Goal: Task Accomplishment & Management: Manage account settings

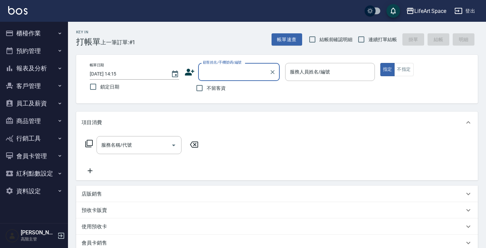
click at [45, 106] on button "員工及薪資" at bounding box center [34, 103] width 62 height 18
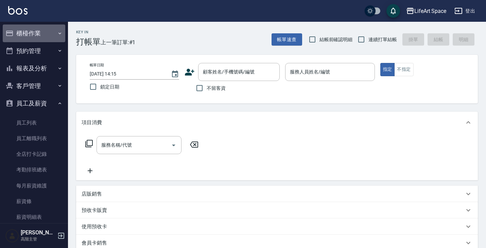
click at [46, 38] on button "櫃檯作業" at bounding box center [34, 33] width 62 height 18
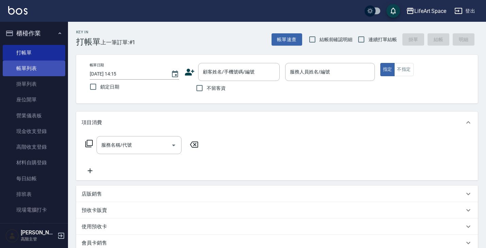
click at [45, 74] on link "帳單列表" at bounding box center [34, 68] width 62 height 16
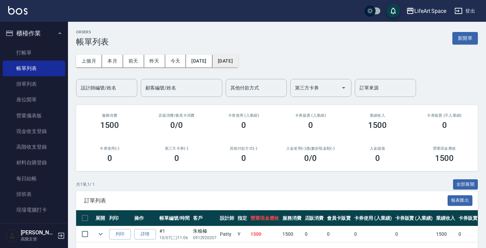
click at [238, 65] on button "[DATE]" at bounding box center [225, 61] width 26 height 13
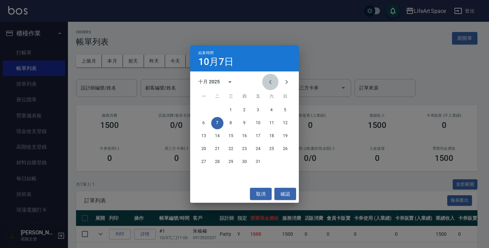
click at [270, 84] on icon "Previous month" at bounding box center [270, 82] width 8 height 8
click at [272, 139] on button "20" at bounding box center [272, 136] width 12 height 12
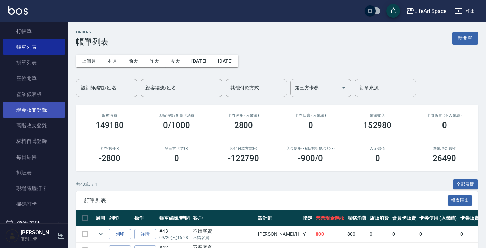
scroll to position [31, 0]
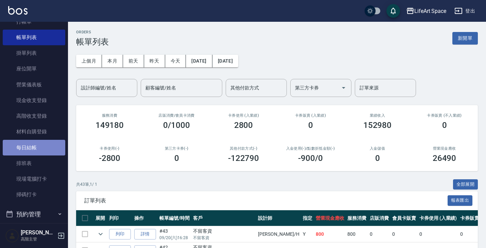
click at [38, 147] on link "每日結帳" at bounding box center [34, 148] width 62 height 16
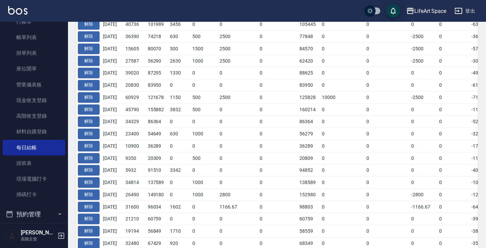
scroll to position [211, 0]
click at [95, 190] on button "解除" at bounding box center [89, 194] width 22 height 11
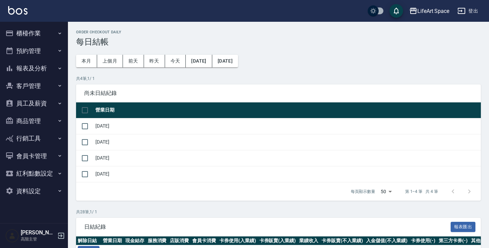
click at [53, 33] on button "櫃檯作業" at bounding box center [34, 33] width 62 height 18
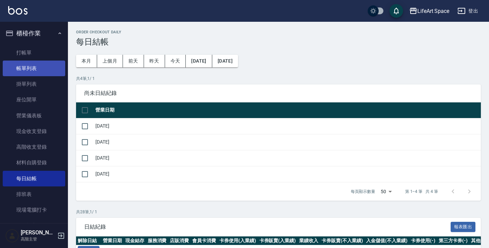
click at [44, 71] on link "帳單列表" at bounding box center [34, 68] width 62 height 16
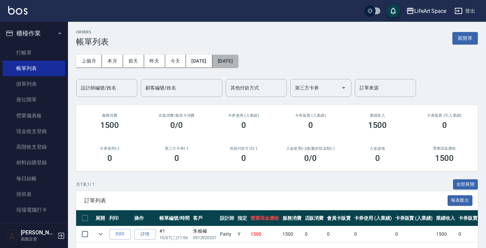
click at [238, 61] on button "[DATE]" at bounding box center [225, 61] width 26 height 13
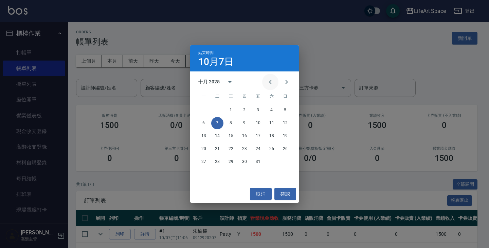
click at [271, 84] on icon "Previous month" at bounding box center [270, 82] width 8 height 8
click at [271, 135] on button "20" at bounding box center [272, 136] width 12 height 12
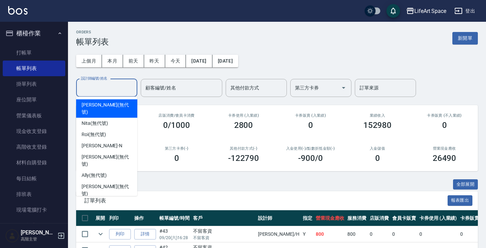
click at [113, 90] on input "設計師編號/姓名" at bounding box center [106, 88] width 55 height 12
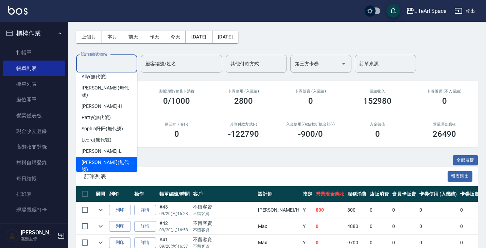
scroll to position [74, 0]
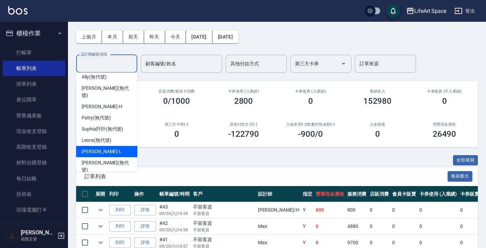
click at [113, 146] on div "Lance -L" at bounding box center [106, 151] width 61 height 11
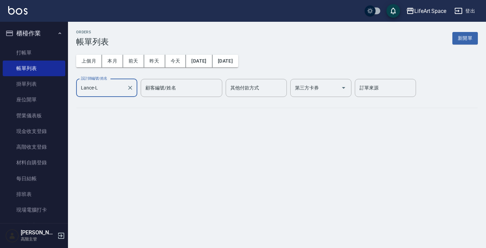
scroll to position [0, 0]
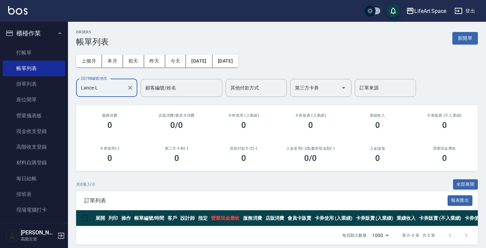
click at [123, 88] on input "Lance-L" at bounding box center [101, 88] width 45 height 12
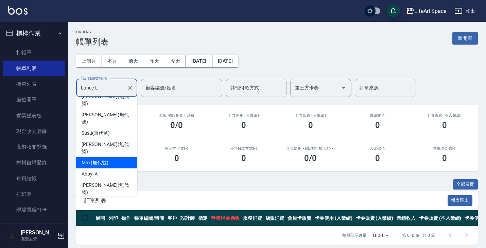
scroll to position [164, 0]
click at [117, 157] on div "Max (無代號)" at bounding box center [106, 162] width 61 height 11
type input "Max(無代號)"
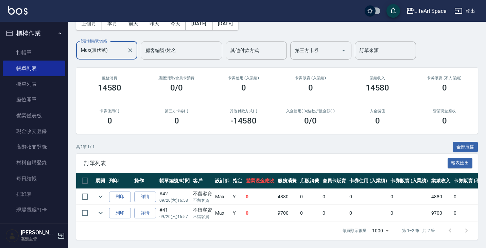
scroll to position [42, 0]
click at [146, 193] on link "詳情" at bounding box center [145, 196] width 22 height 11
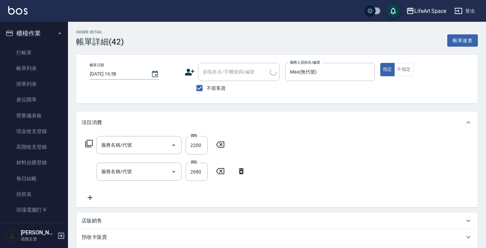
type input "[DATE] 16:58"
checkbox input "true"
type input "Max(無代號)"
type input "設計師原本客人"
type input "607極光蘊護髮(607)"
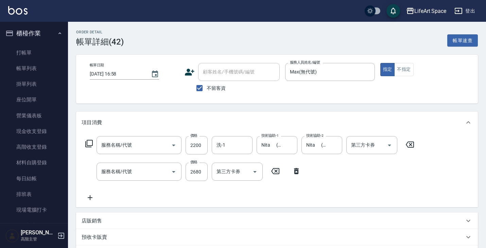
type input "701 染髮(701)"
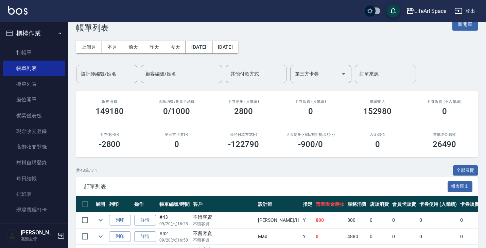
scroll to position [15, 0]
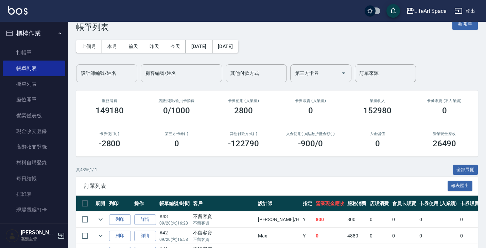
click at [118, 74] on input "設計師編號/姓名" at bounding box center [106, 73] width 55 height 12
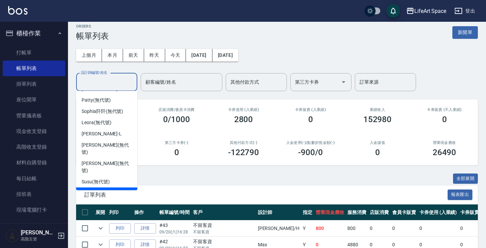
scroll to position [110, 0]
click at [116, 205] on div "Max (無代號)" at bounding box center [106, 210] width 61 height 11
type input "Max(無代號)"
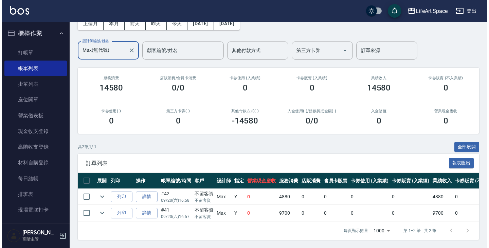
scroll to position [42, 0]
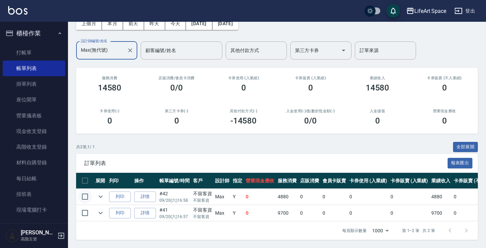
click at [85, 189] on input "checkbox" at bounding box center [85, 196] width 14 height 14
checkbox input "true"
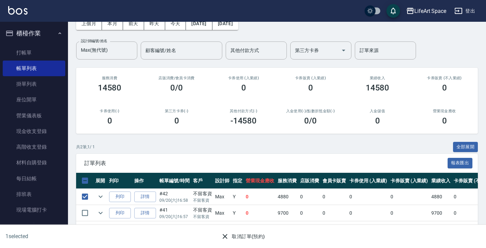
click at [252, 235] on button "取消訂單(預約)" at bounding box center [242, 236] width 49 height 13
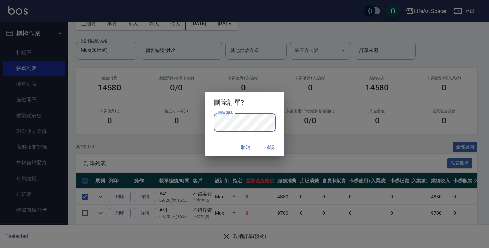
click at [268, 150] on button "確認" at bounding box center [270, 147] width 22 height 13
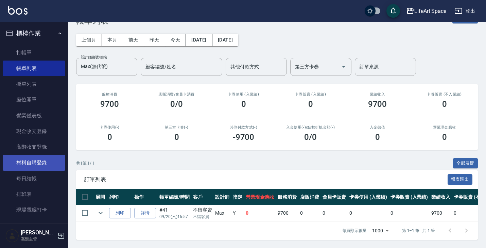
scroll to position [11, 0]
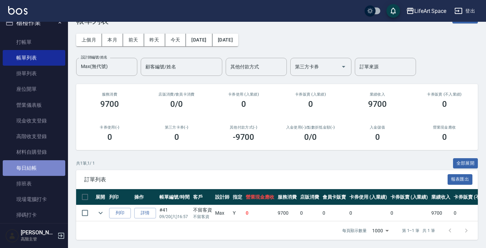
click at [38, 163] on link "每日結帳" at bounding box center [34, 168] width 62 height 16
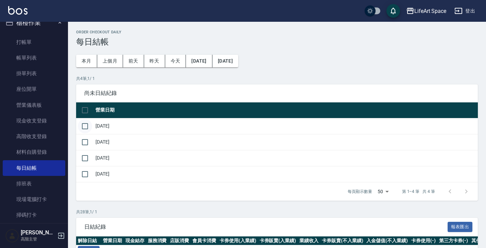
click at [85, 125] on input "checkbox" at bounding box center [85, 126] width 14 height 14
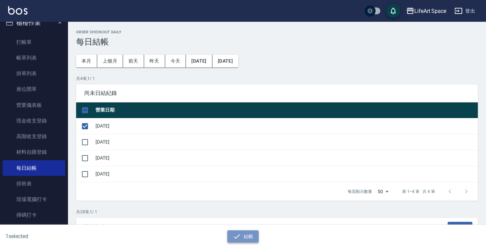
click at [239, 239] on icon "button" at bounding box center [237, 236] width 8 height 8
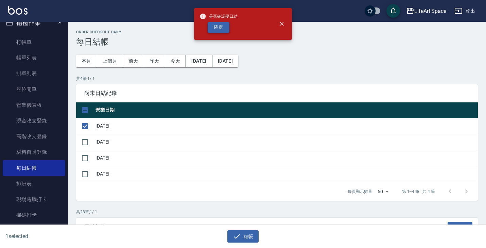
click at [218, 27] on button "確定" at bounding box center [219, 27] width 22 height 11
checkbox input "false"
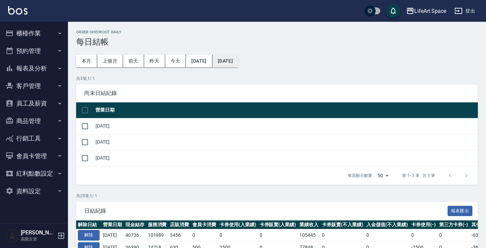
click at [238, 64] on button "[DATE]" at bounding box center [225, 61] width 26 height 13
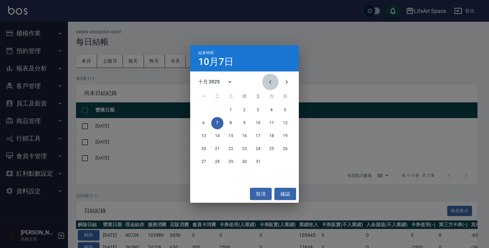
click at [270, 85] on icon "Previous month" at bounding box center [270, 82] width 8 height 8
click at [272, 135] on button "20" at bounding box center [272, 136] width 12 height 12
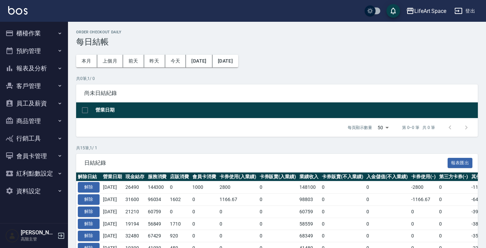
click at [51, 32] on button "櫃檯作業" at bounding box center [34, 33] width 62 height 18
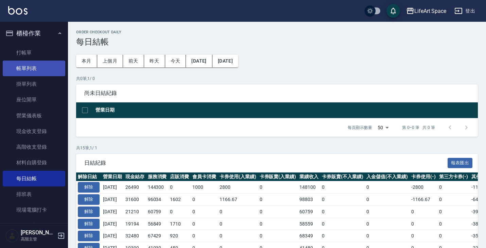
click at [42, 66] on link "帳單列表" at bounding box center [34, 68] width 62 height 16
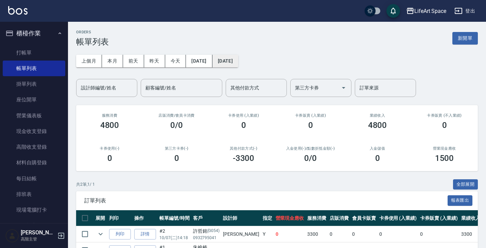
click at [238, 62] on button "[DATE]" at bounding box center [225, 61] width 26 height 13
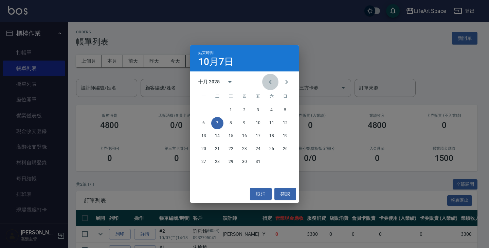
click at [272, 84] on icon "Previous month" at bounding box center [270, 82] width 8 height 8
click at [276, 137] on button "20" at bounding box center [272, 136] width 12 height 12
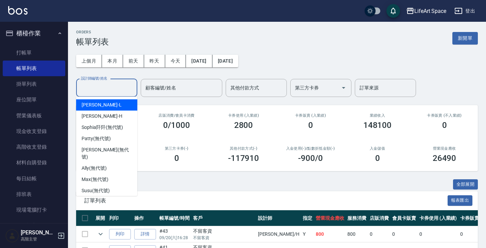
drag, startPoint x: 119, startPoint y: 87, endPoint x: 117, endPoint y: 98, distance: 11.0
click at [119, 87] on input "設計師編號/姓名" at bounding box center [106, 88] width 55 height 12
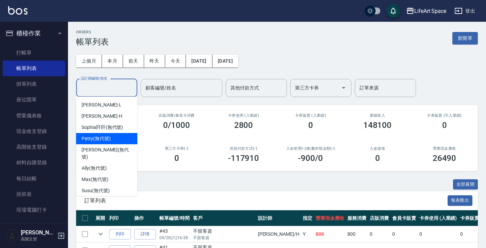
scroll to position [23, 0]
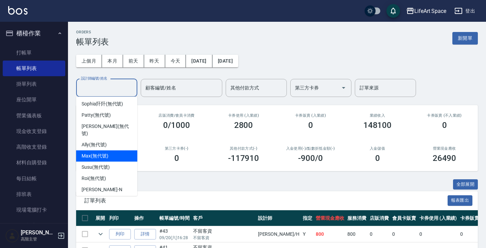
click at [110, 150] on div "Max (無代號)" at bounding box center [106, 155] width 61 height 11
type input "Max(無代號)"
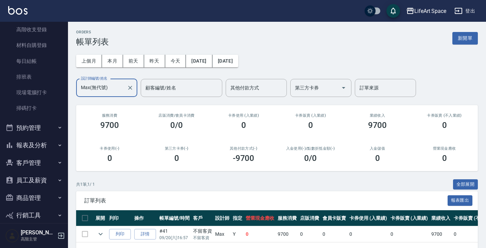
scroll to position [118, 0]
click at [31, 146] on button "報表及分析" at bounding box center [34, 144] width 62 height 18
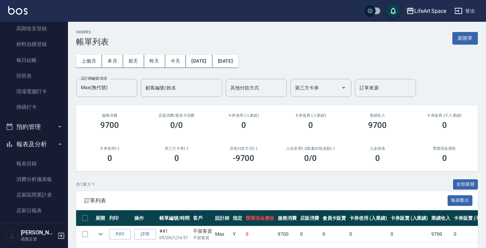
click at [31, 146] on button "報表及分析" at bounding box center [34, 144] width 62 height 18
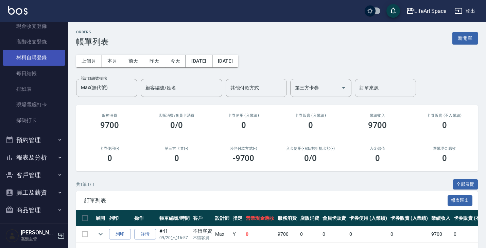
scroll to position [111, 0]
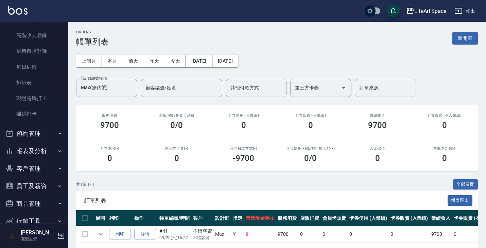
click at [38, 147] on button "報表及分析" at bounding box center [34, 151] width 62 height 18
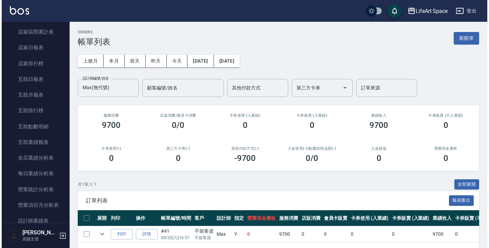
scroll to position [283, 0]
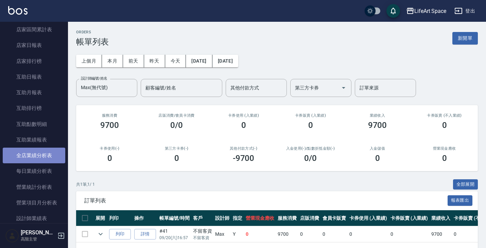
click at [39, 154] on link "全店業績分析表" at bounding box center [34, 155] width 62 height 16
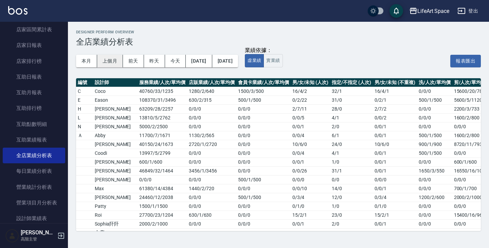
click at [114, 60] on button "上個月" at bounding box center [110, 61] width 26 height 13
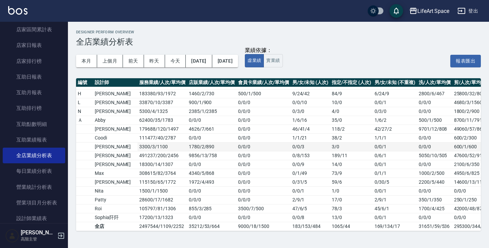
scroll to position [28, 0]
